Goal: Task Accomplishment & Management: Manage account settings

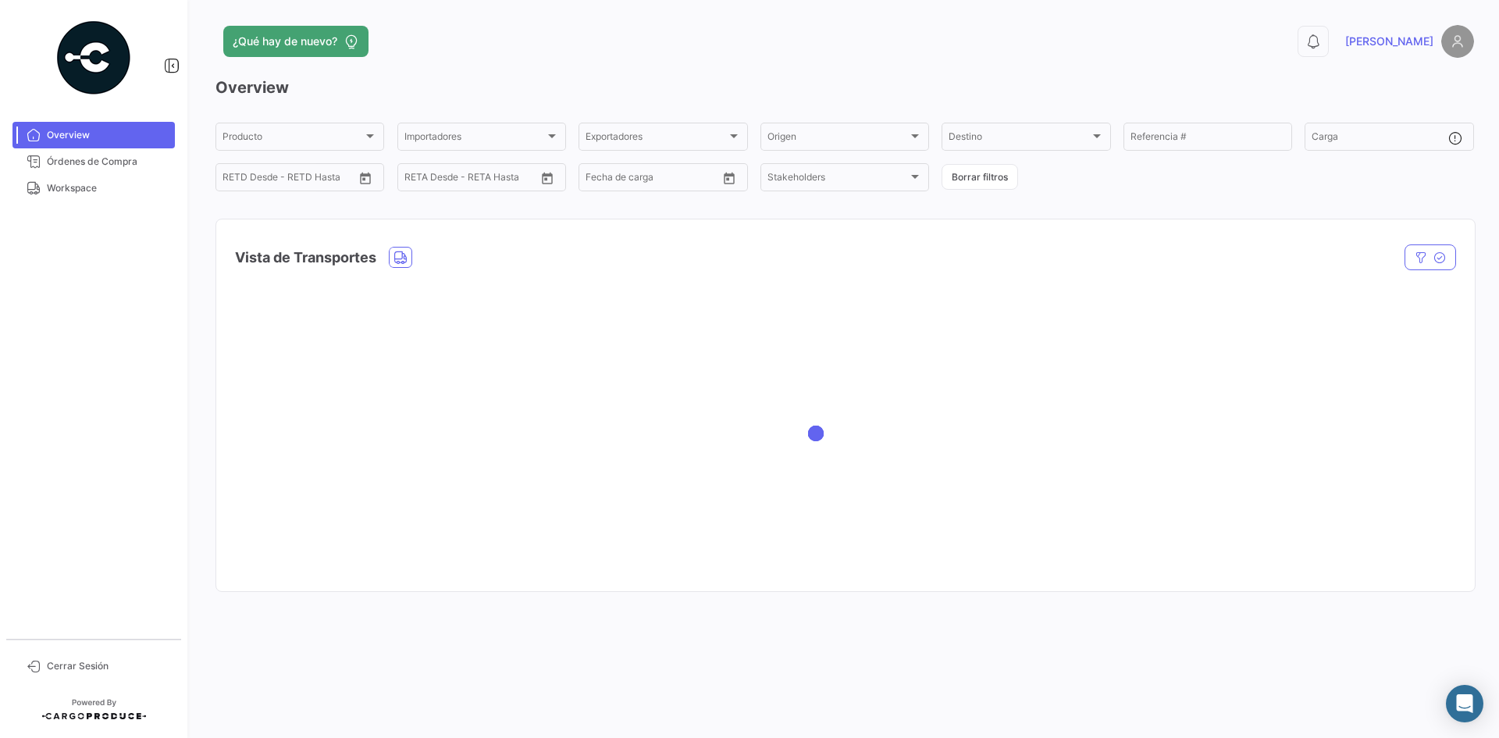
click at [697, 433] on div at bounding box center [845, 433] width 1258 height 312
click at [110, 194] on span "Workspace" at bounding box center [108, 188] width 122 height 14
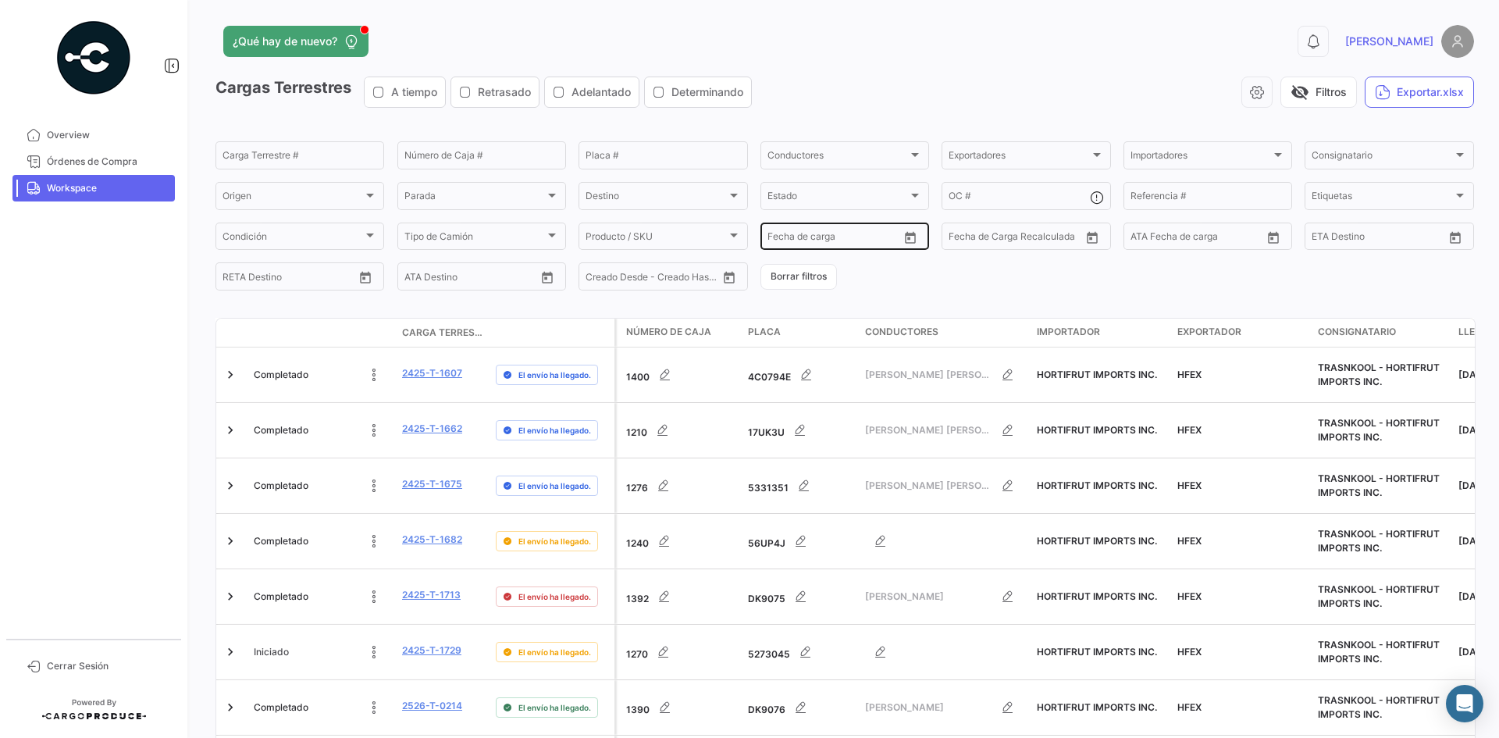
click at [905, 236] on icon "Open calendar" at bounding box center [910, 238] width 14 height 14
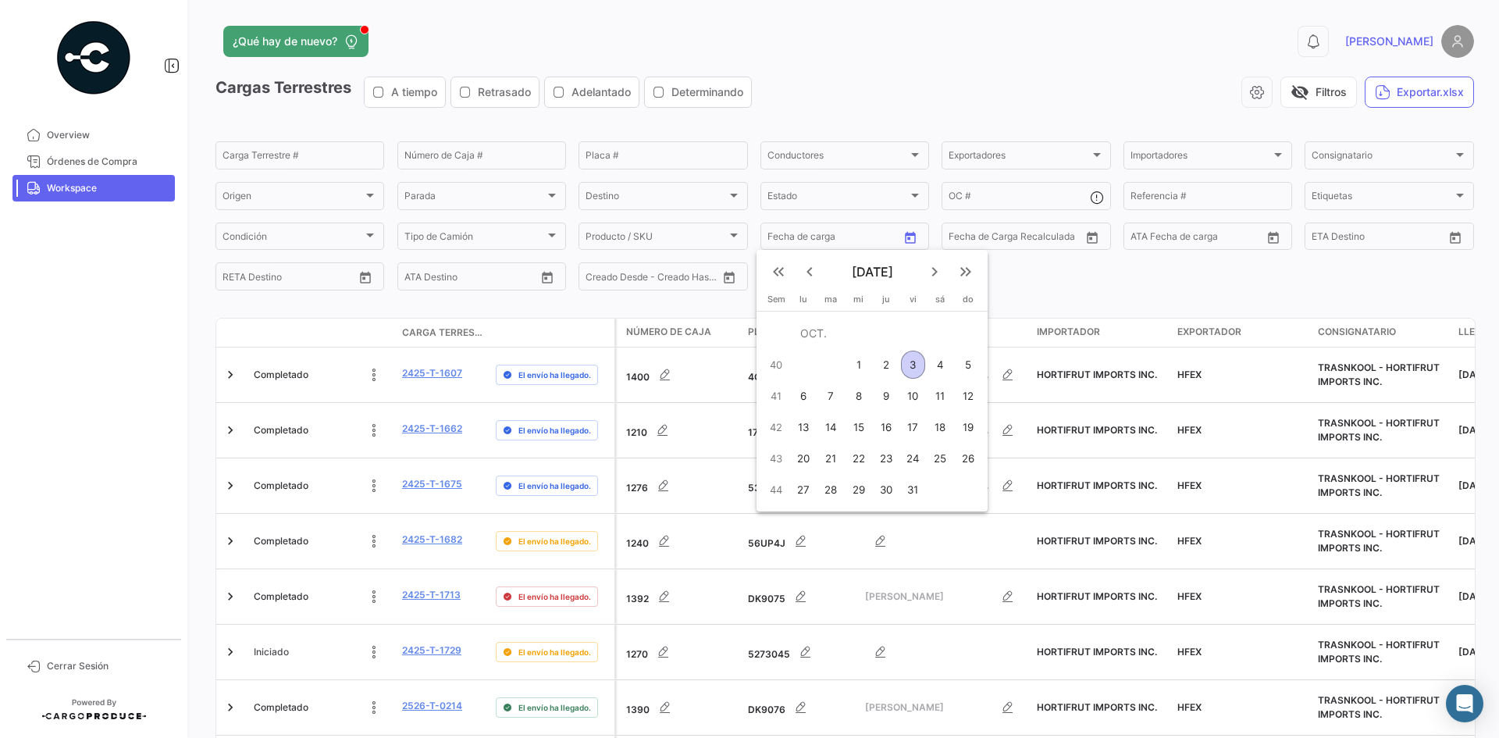
click at [913, 361] on div "3" at bounding box center [913, 364] width 24 height 28
type input "[DATE]"
click at [913, 361] on div "3" at bounding box center [913, 364] width 24 height 28
type input "[DATE]"
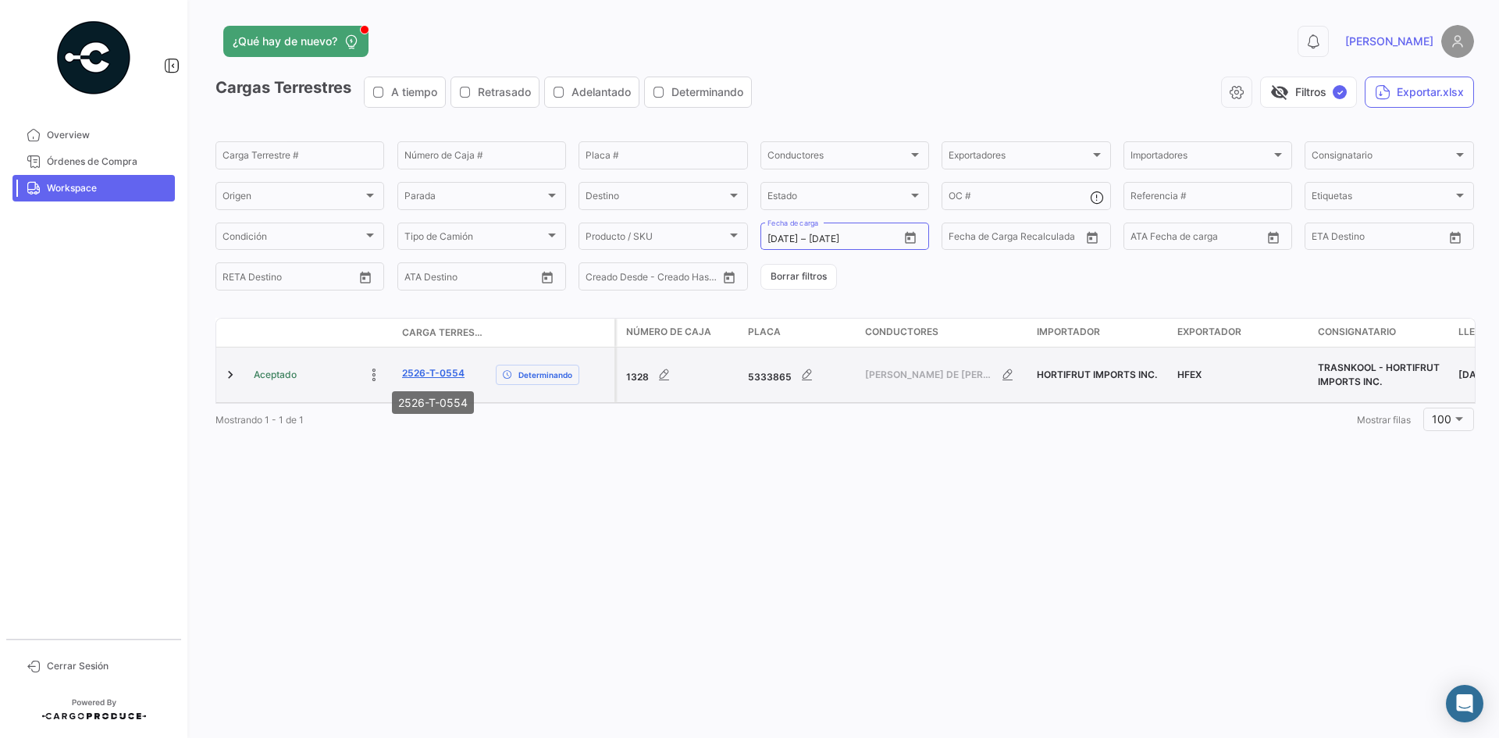
click at [436, 378] on link "2526-T-0554" at bounding box center [433, 373] width 62 height 14
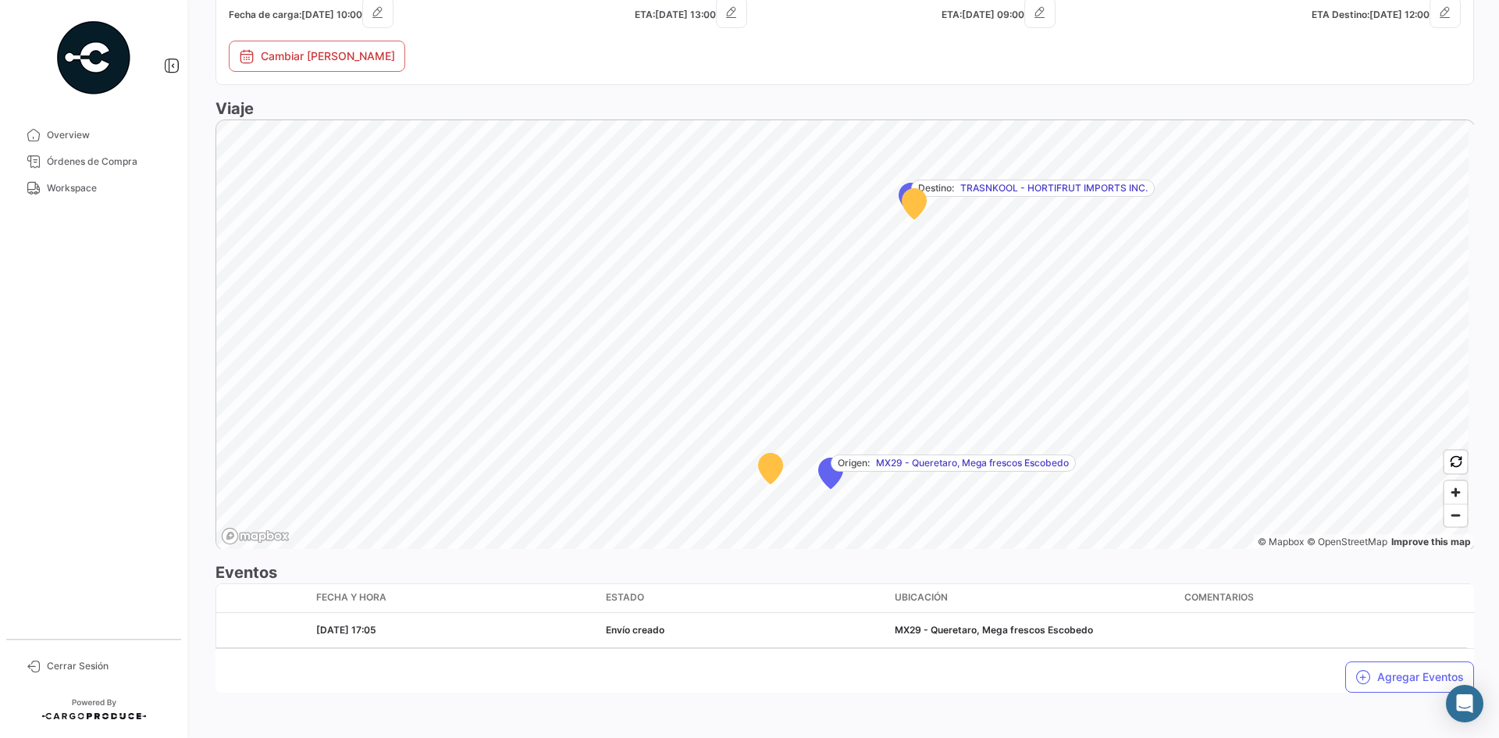
scroll to position [815, 0]
click at [1378, 651] on div "Agregar Eventos" at bounding box center [844, 666] width 1258 height 44
click at [1373, 676] on button "Agregar Eventos" at bounding box center [1409, 671] width 129 height 31
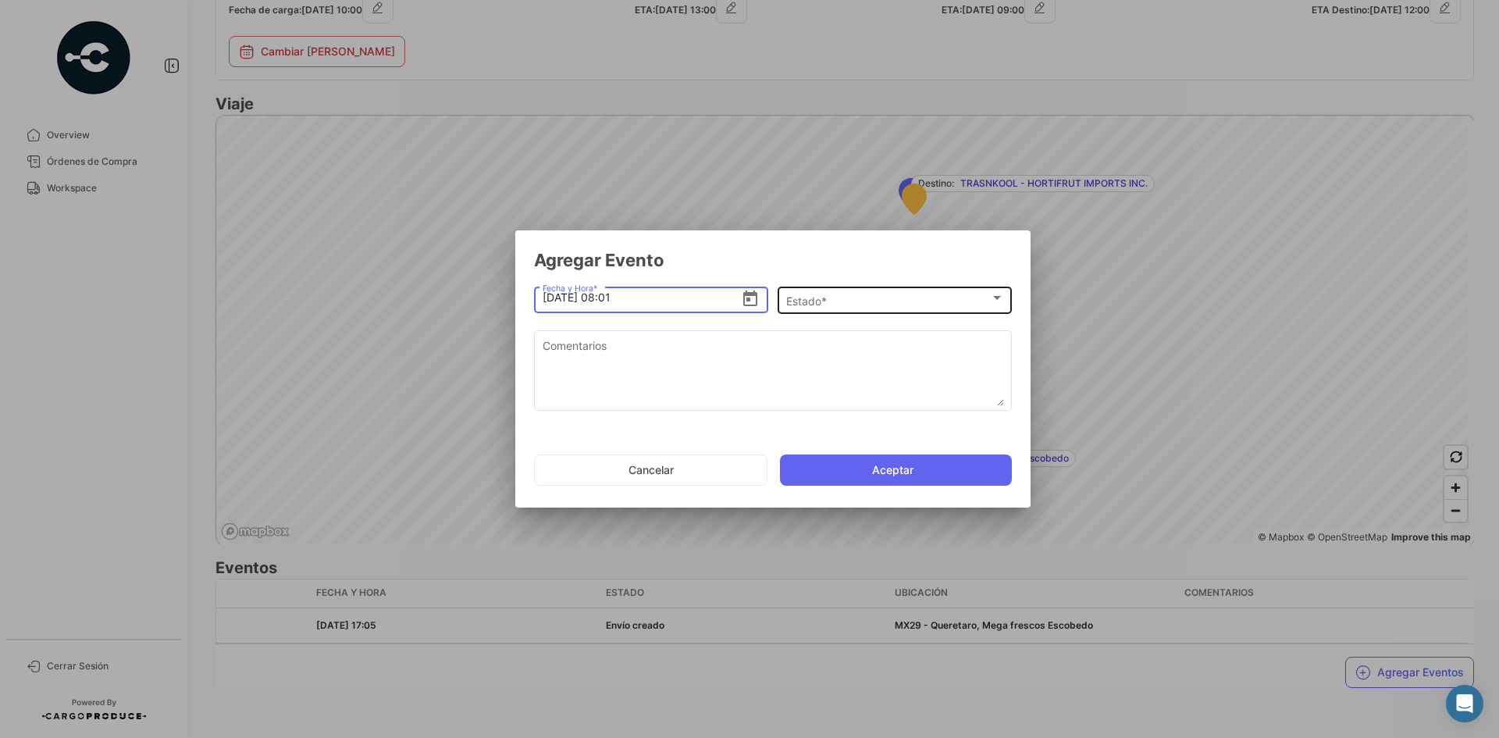
click at [882, 297] on div "Estado *" at bounding box center [888, 300] width 204 height 13
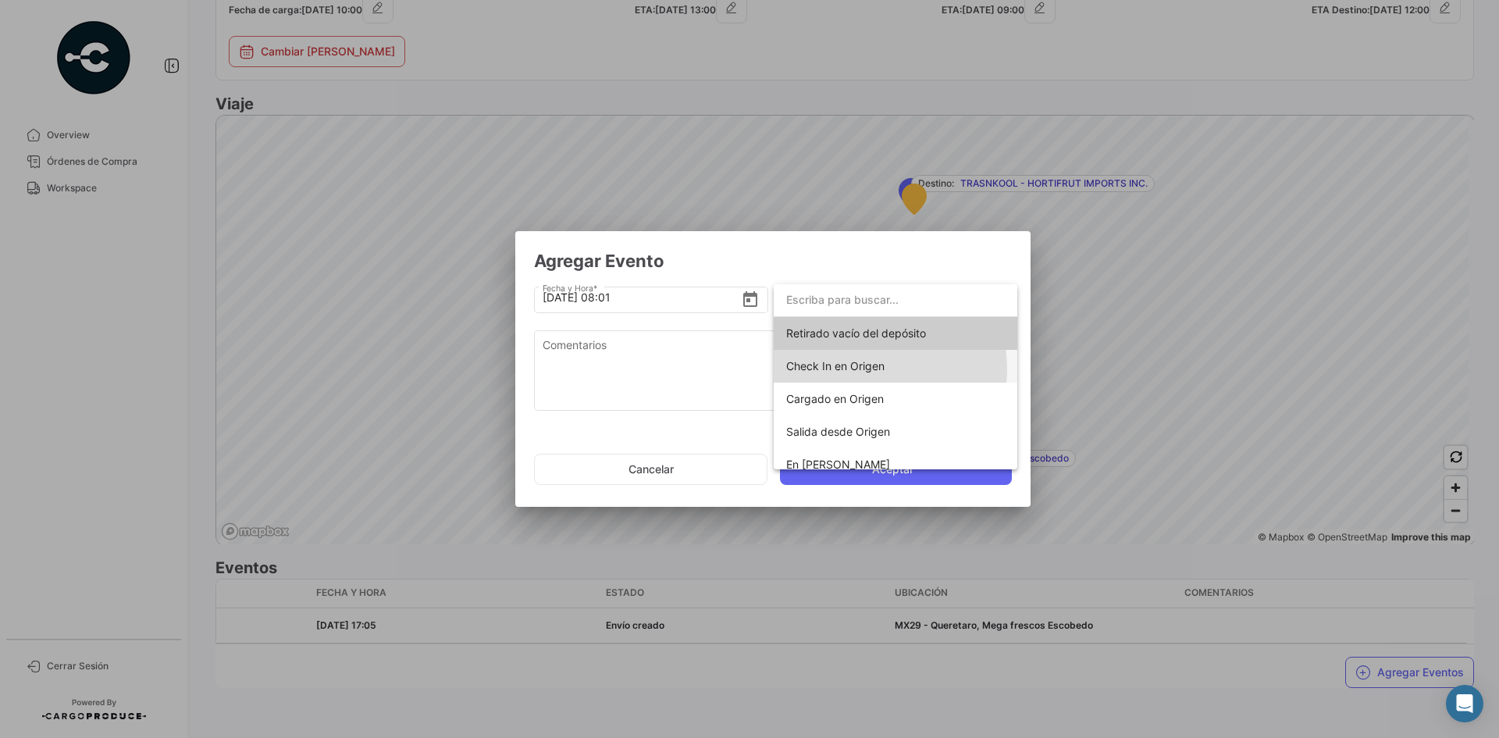
click at [873, 369] on span "Check In en Origen" at bounding box center [835, 365] width 98 height 13
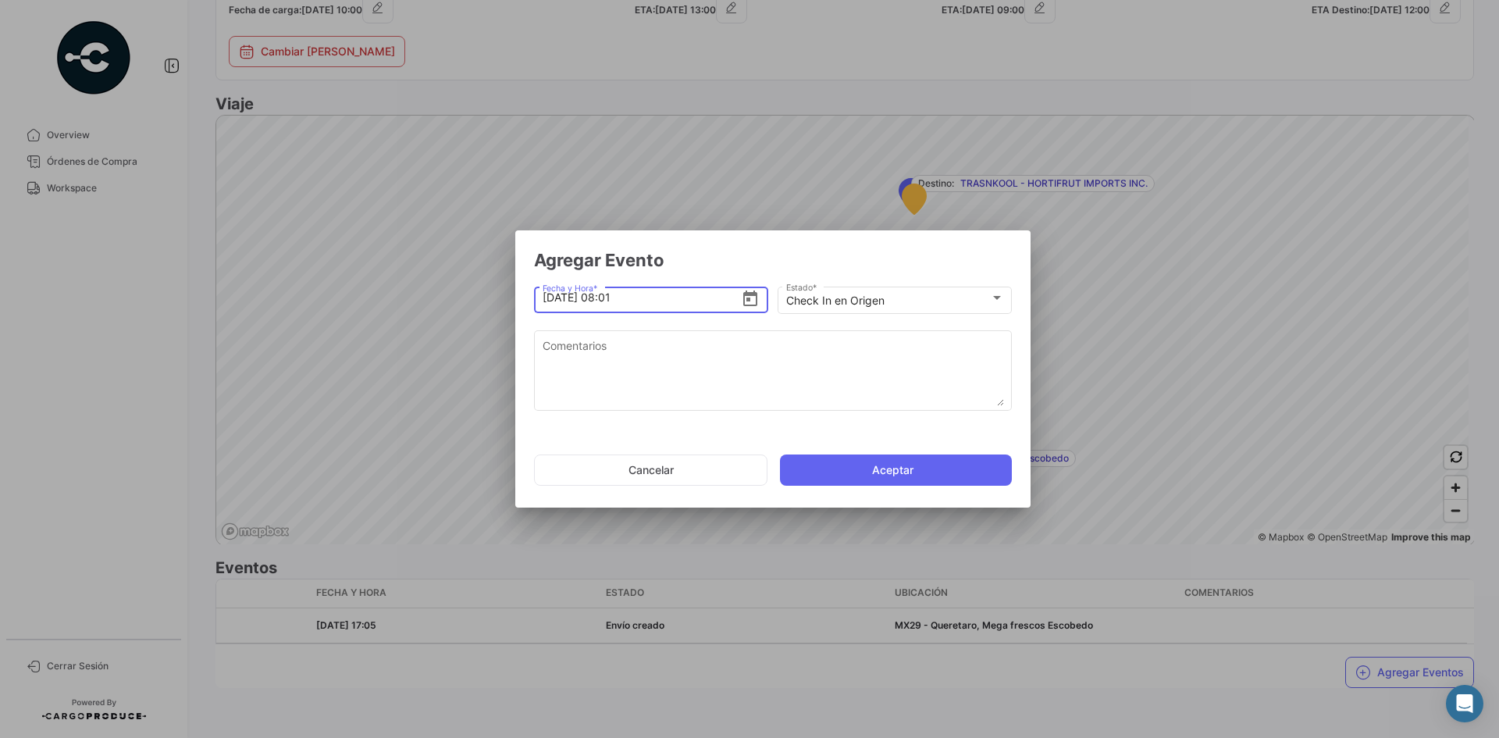
click at [613, 298] on input "[DATE] 08:01" at bounding box center [641, 297] width 199 height 55
type input "[DATE] 06:42"
click at [703, 364] on textarea "Comentarios" at bounding box center [772, 371] width 461 height 69
paste textarea "Hora en la que la unidad llega al cooler de carga"
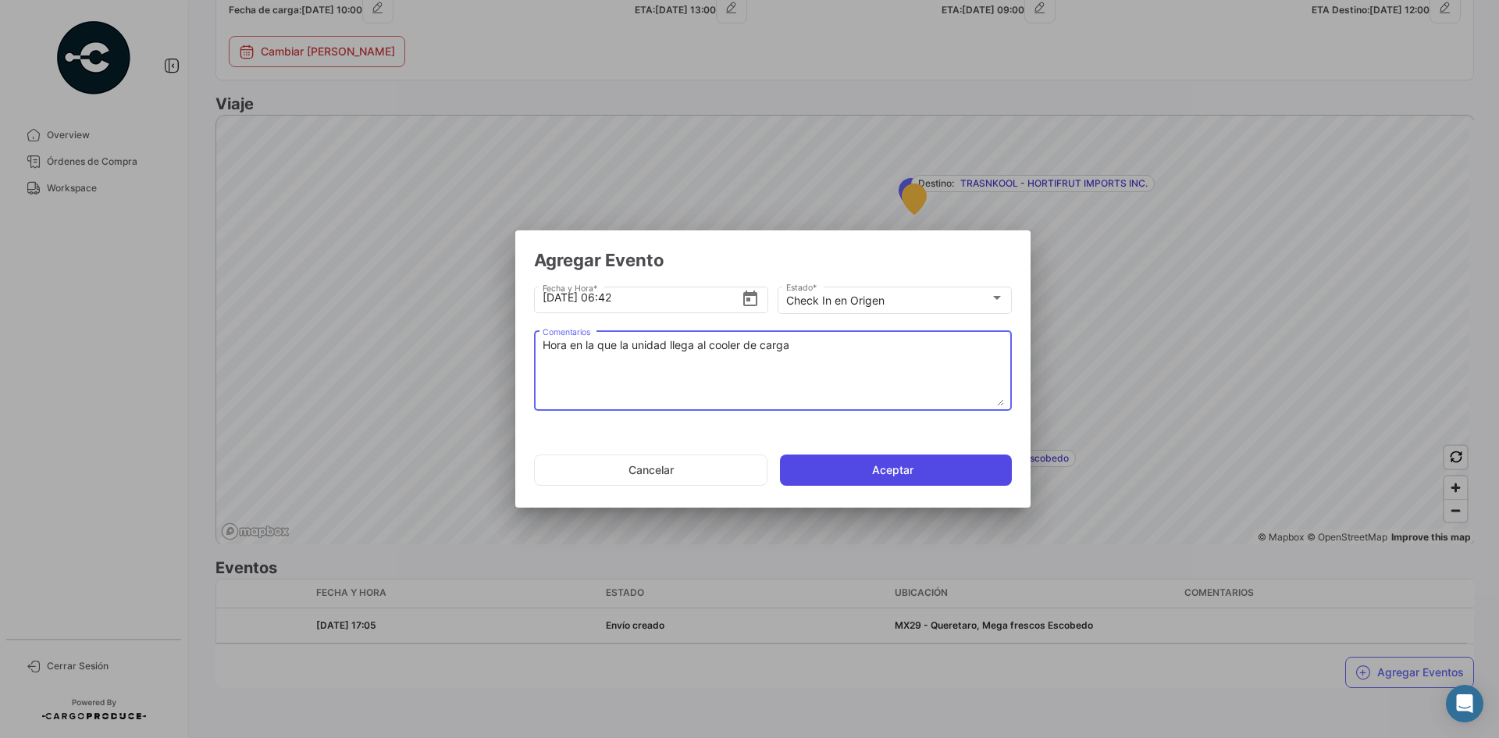
type textarea "Hora en la que la unidad llega al cooler de carga"
click at [830, 464] on button "Aceptar" at bounding box center [896, 469] width 232 height 31
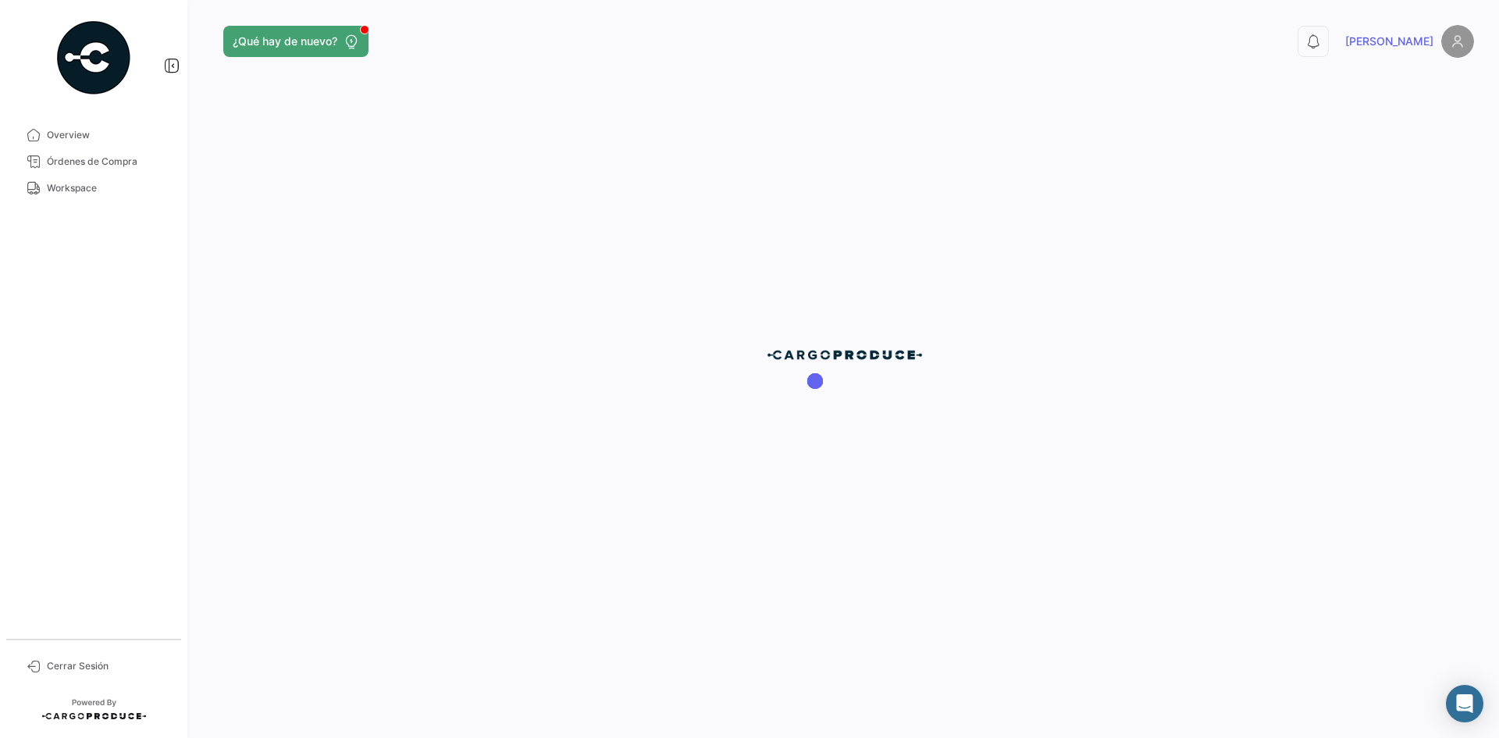
scroll to position [0, 0]
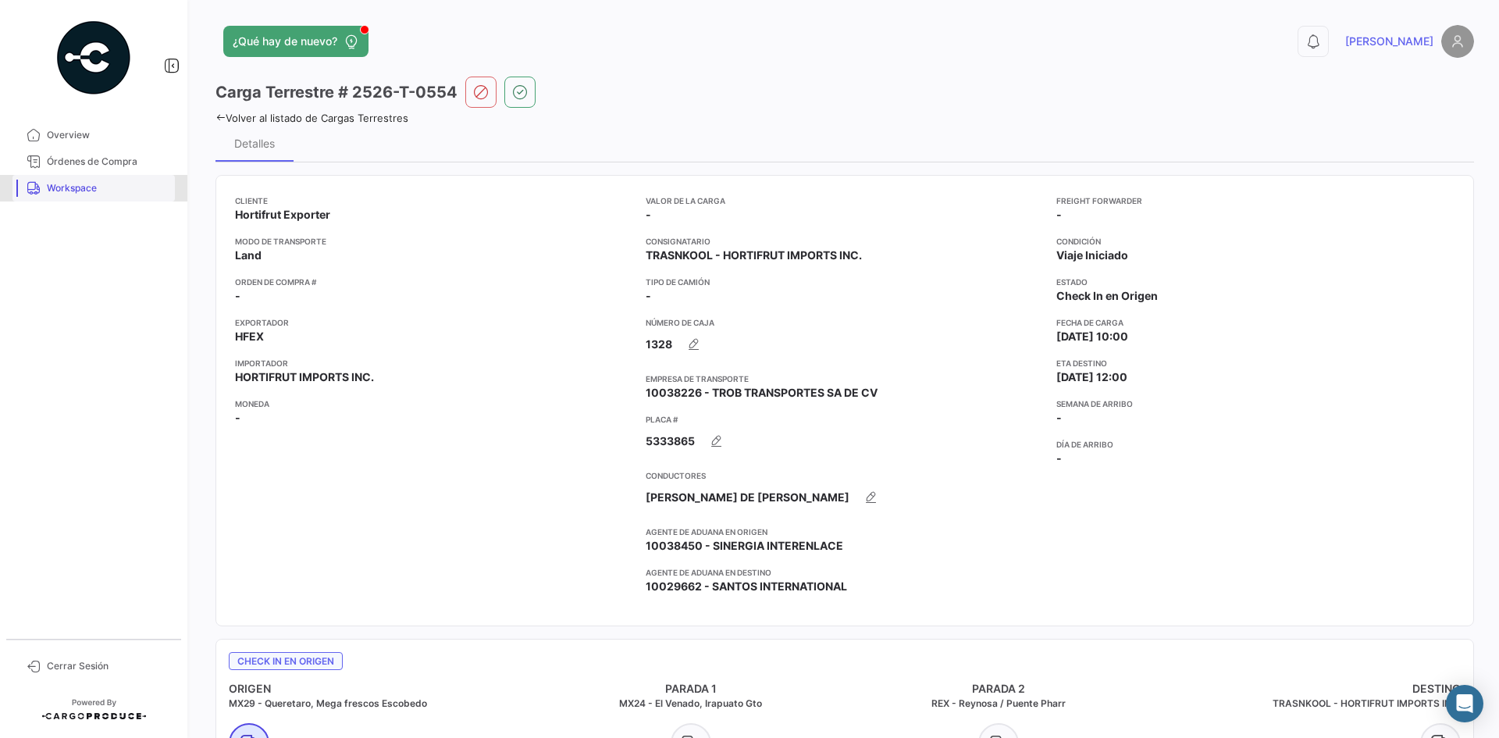
click at [90, 190] on span "Workspace" at bounding box center [108, 188] width 122 height 14
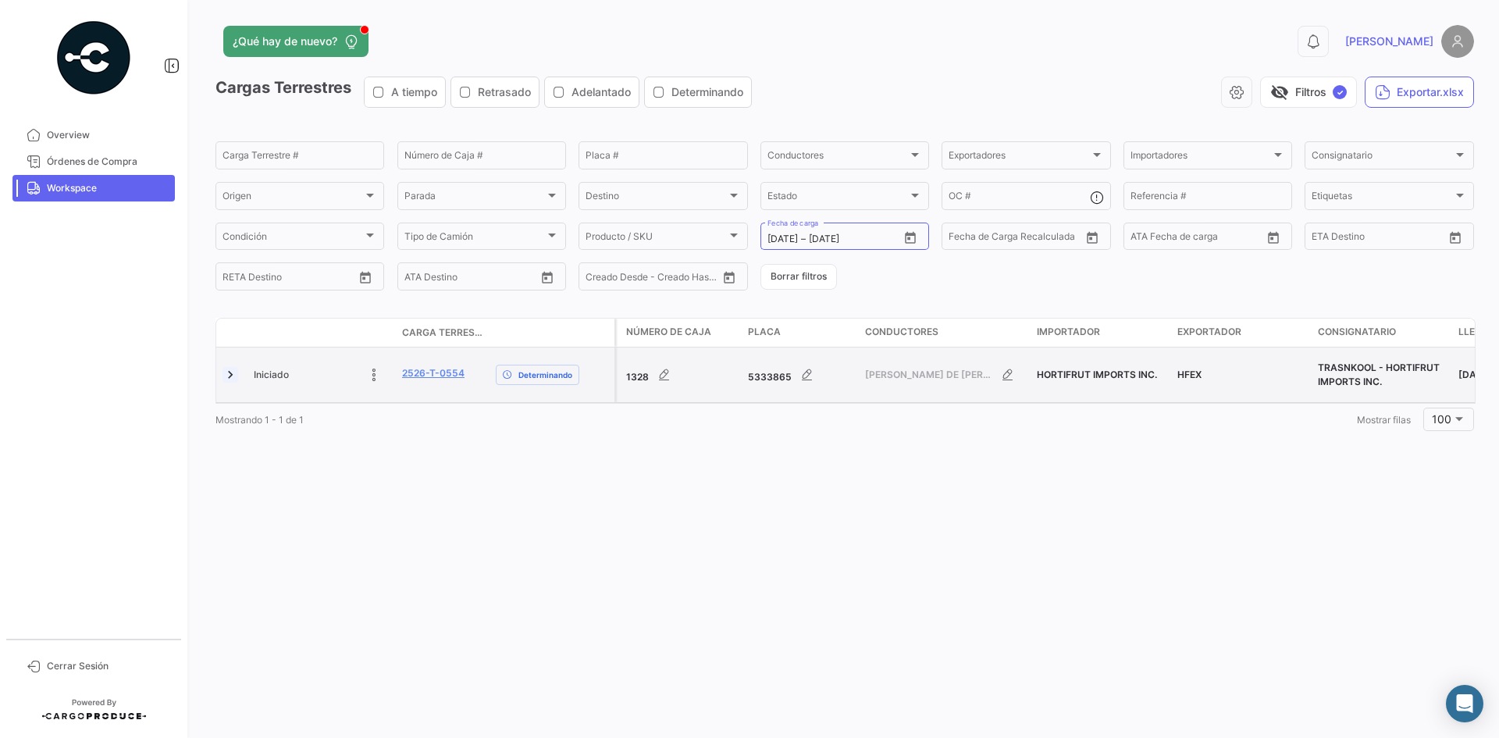
click at [232, 375] on link at bounding box center [230, 375] width 16 height 16
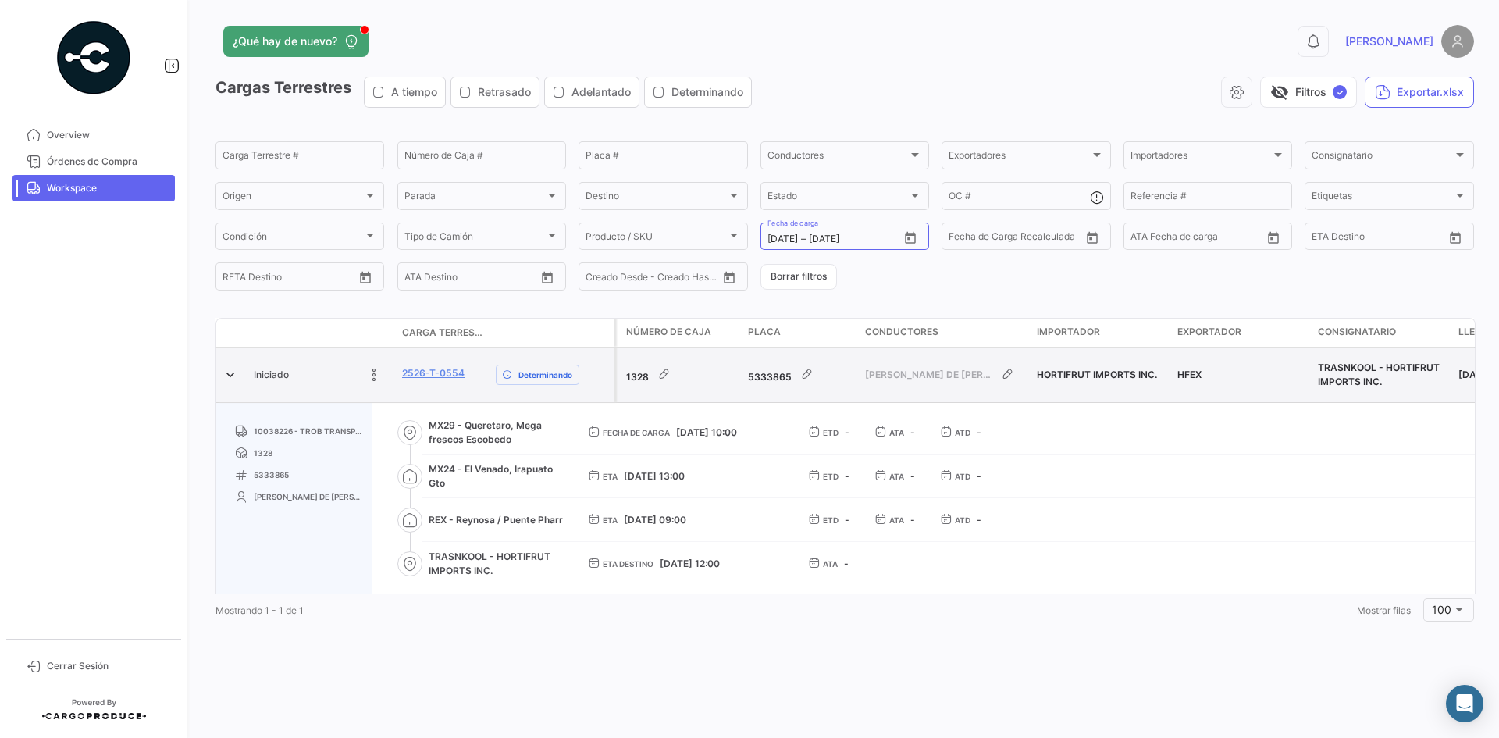
drag, startPoint x: 471, startPoint y: 375, endPoint x: 399, endPoint y: 376, distance: 72.6
click at [399, 376] on datatable-body-cell "2526-T-0554" at bounding box center [443, 374] width 94 height 55
copy link "2526-T-0554"
